Goal: Find specific fact: Find specific fact

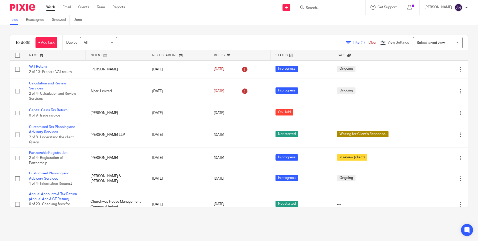
click at [295, 37] on div "To do (9) + Add task Due by All All Today Tomorrow This week Next week This mon…" at bounding box center [239, 42] width 458 height 15
click at [327, 6] on input "Search" at bounding box center [328, 8] width 45 height 5
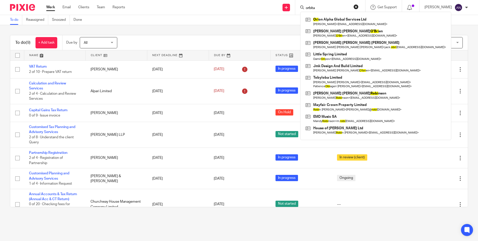
type input "orbitat"
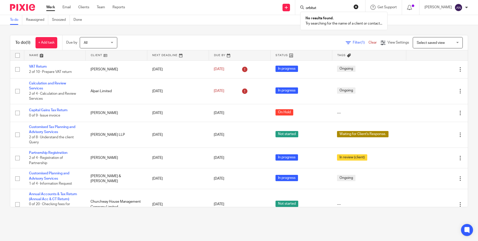
drag, startPoint x: 326, startPoint y: 8, endPoint x: 307, endPoint y: 10, distance: 19.4
click at [307, 10] on div "orbitat" at bounding box center [330, 7] width 58 height 6
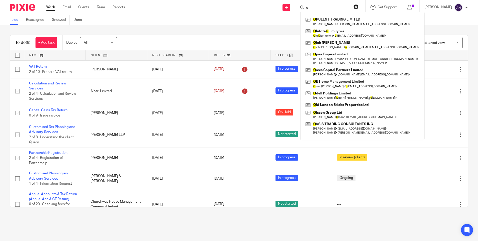
type input "o"
click at [270, 36] on div "To do (9) + Add task Due by All All Today Tomorrow This week Next week This mon…" at bounding box center [239, 42] width 458 height 15
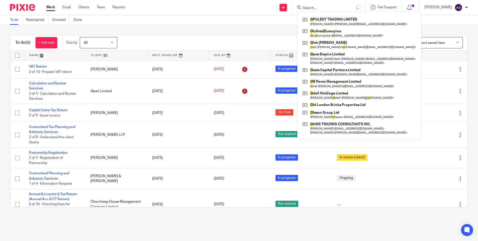
click at [271, 34] on div "To do (9) + Add task Due by All All Today Tomorrow This week Next week This mon…" at bounding box center [239, 121] width 478 height 192
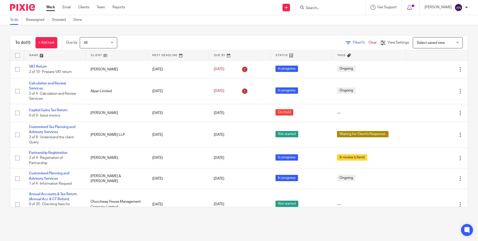
click at [398, 28] on div "To do (9) + Add task Due by All All Today Tomorrow This week Next week This mon…" at bounding box center [239, 121] width 478 height 192
click at [149, 219] on main "To do Reassigned Snoozed Done To do (9) + Add task Due by All All Today Tomorro…" at bounding box center [239, 120] width 478 height 241
click at [178, 28] on div "To do (9) + Add task Due by All All Today Tomorrow This week Next week This mon…" at bounding box center [239, 121] width 478 height 192
click at [215, 32] on div "To do (9) + Add task Due by All All Today Tomorrow This week Next week This mon…" at bounding box center [239, 121] width 478 height 192
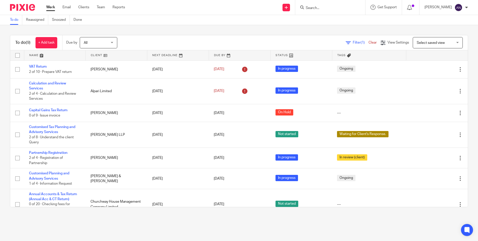
click at [215, 32] on div "To do (9) + Add task Due by All All Today Tomorrow This week Next week This mon…" at bounding box center [239, 121] width 478 height 192
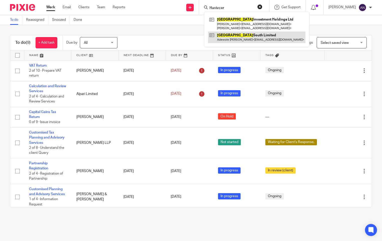
type input "Hanivcer"
click at [244, 37] on link at bounding box center [256, 38] width 97 height 12
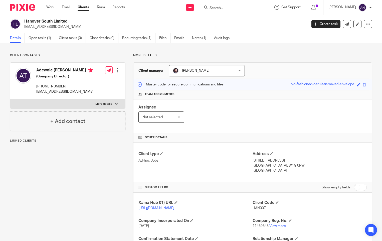
click at [222, 128] on div "Assignee Not selected Not selected Not selected [PERSON_NAME] [PERSON_NAME] [PE…" at bounding box center [252, 116] width 238 height 34
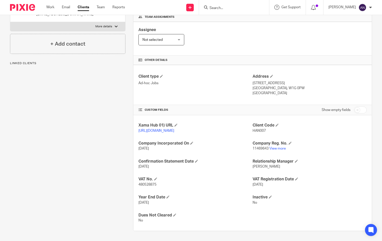
scroll to position [82, 0]
drag, startPoint x: 156, startPoint y: 184, endPoint x: 138, endPoint y: 184, distance: 18.0
click at [138, 184] on span "480528875" at bounding box center [147, 185] width 18 height 4
copy span "480528875"
click at [321, 74] on h4 "Address" at bounding box center [309, 76] width 114 height 5
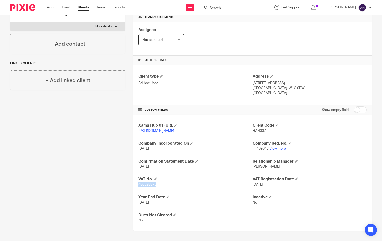
drag, startPoint x: 155, startPoint y: 184, endPoint x: 138, endPoint y: 185, distance: 17.6
click at [138, 185] on span "480528875" at bounding box center [147, 185] width 18 height 4
copy span "480528875"
click at [183, 177] on h4 "VAT No." at bounding box center [195, 178] width 114 height 5
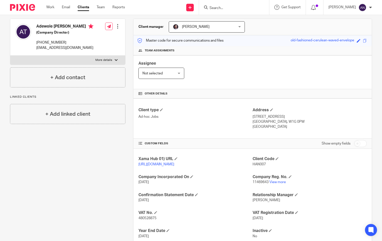
scroll to position [50, 0]
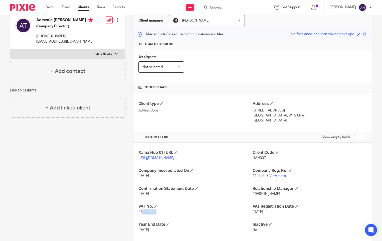
drag, startPoint x: 156, startPoint y: 218, endPoint x: 141, endPoint y: 217, distance: 15.0
click at [141, 214] on p "480528875" at bounding box center [195, 211] width 114 height 5
